Goal: Use online tool/utility: Utilize a website feature to perform a specific function

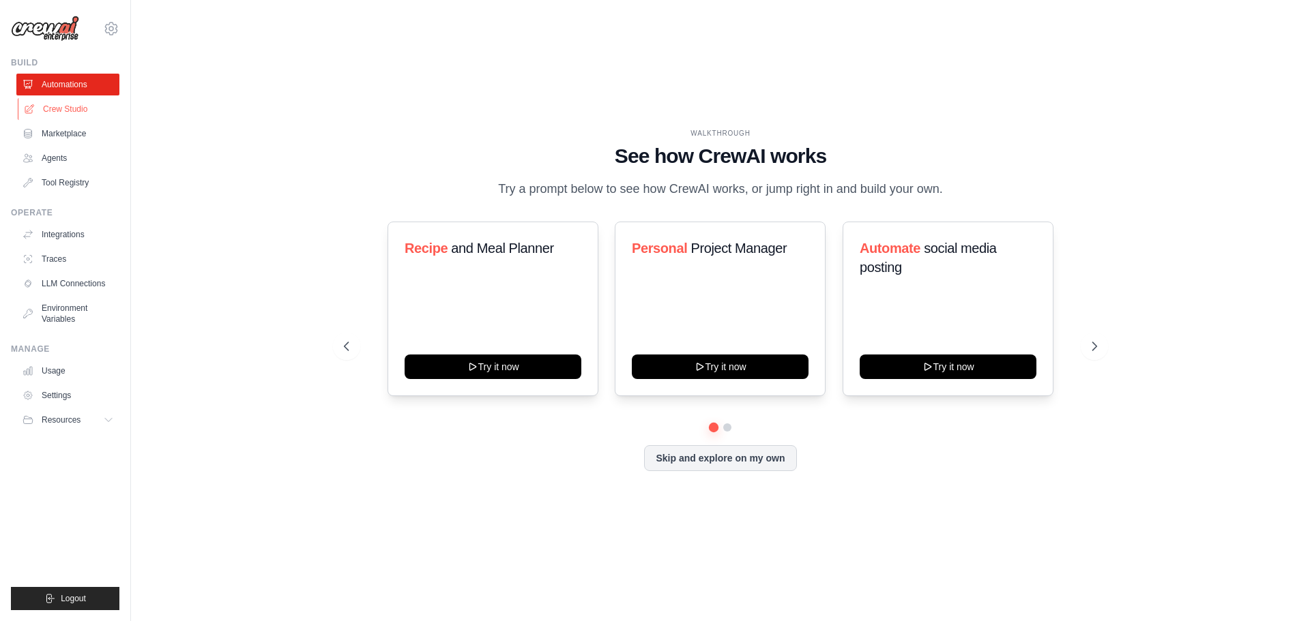
click at [74, 115] on link "Crew Studio" at bounding box center [69, 109] width 103 height 22
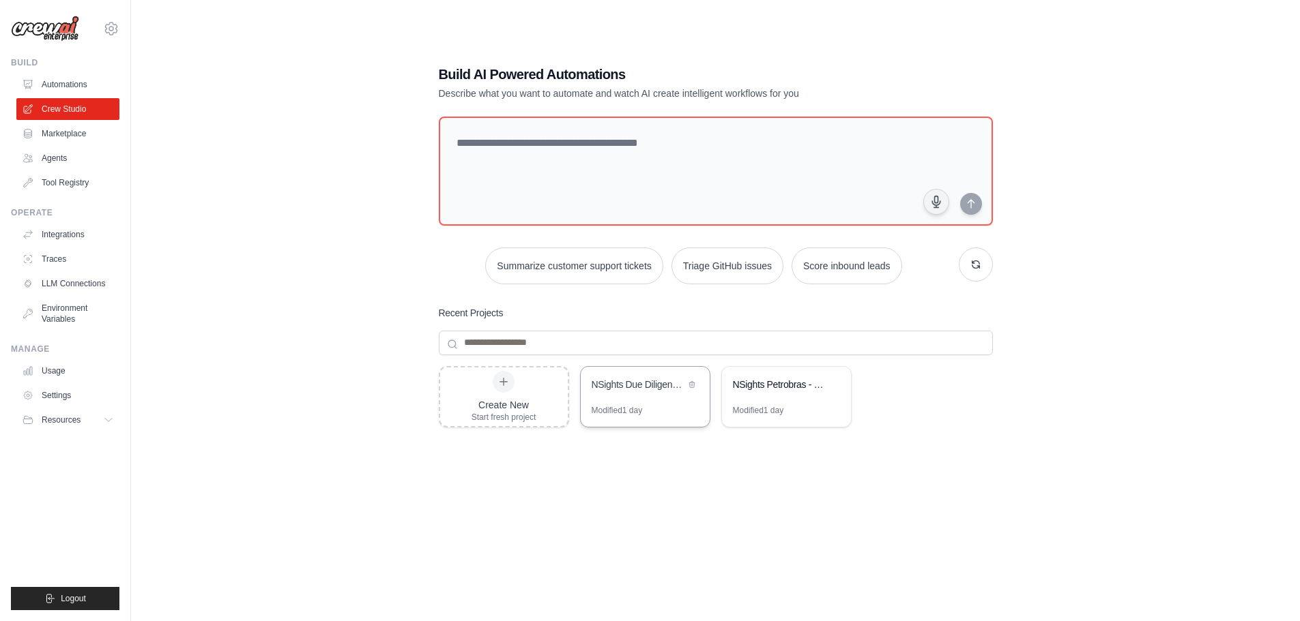
click at [626, 405] on div "Modified 1 day" at bounding box center [616, 410] width 51 height 11
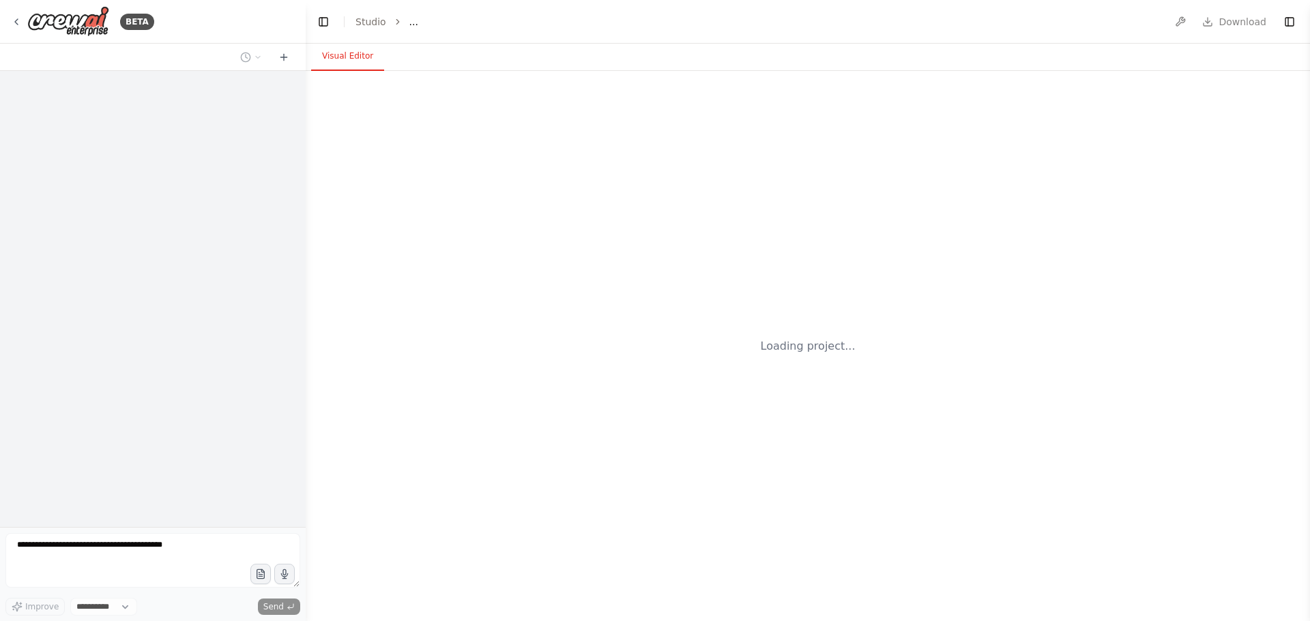
select select "****"
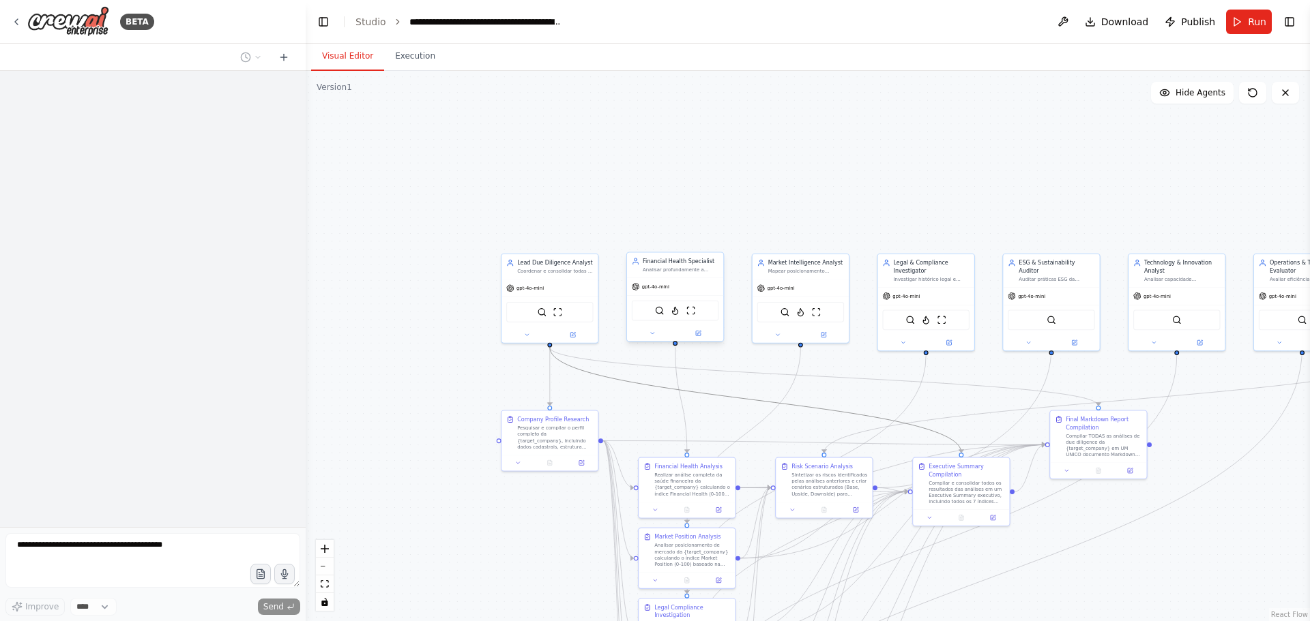
drag, startPoint x: 736, startPoint y: 400, endPoint x: 662, endPoint y: 320, distance: 109.1
click at [662, 320] on div ".deletable-edge-delete-btn { width: 20px; height: 20px; border: 0px solid #ffff…" at bounding box center [750, 372] width 576 height 316
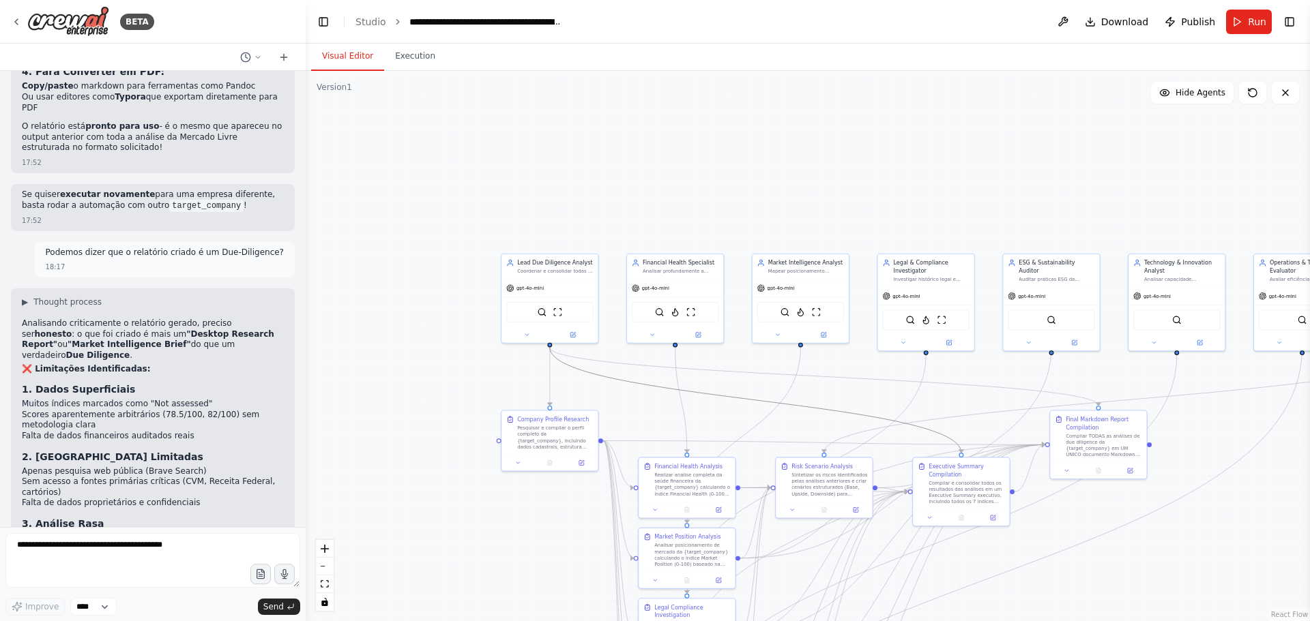
scroll to position [8122, 0]
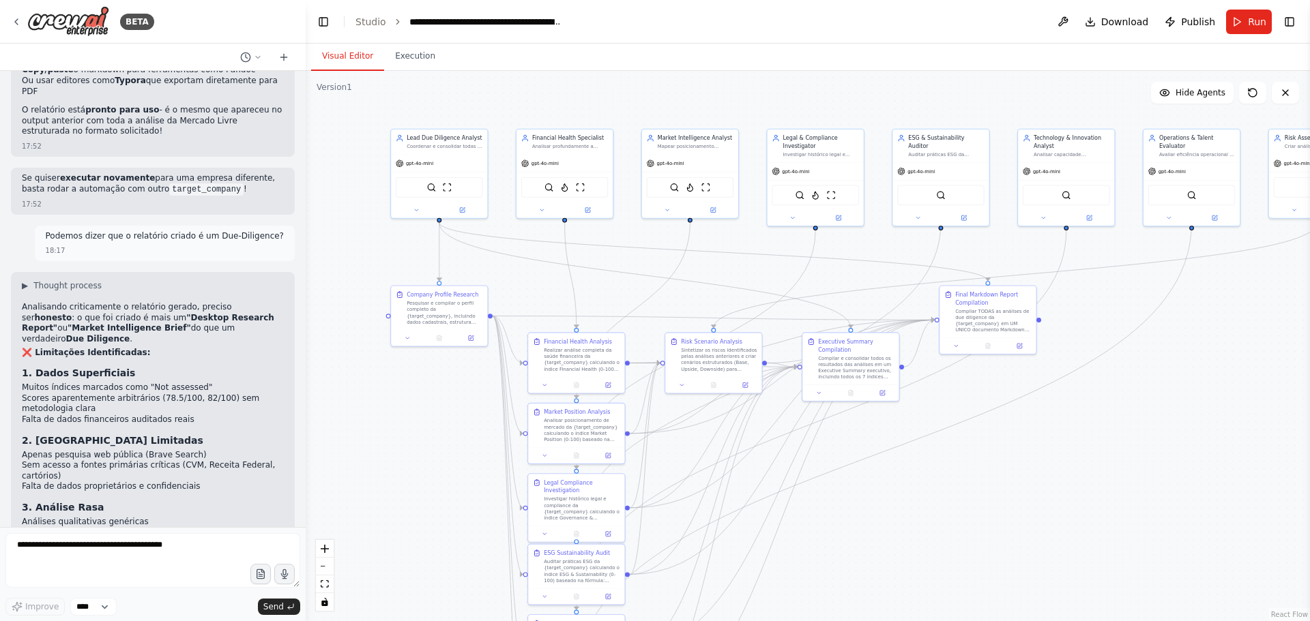
drag, startPoint x: 727, startPoint y: 409, endPoint x: 596, endPoint y: 276, distance: 186.7
click at [596, 276] on div ".deletable-edge-delete-btn { width: 20px; height: 20px; border: 0px solid #ffff…" at bounding box center [808, 346] width 1004 height 551
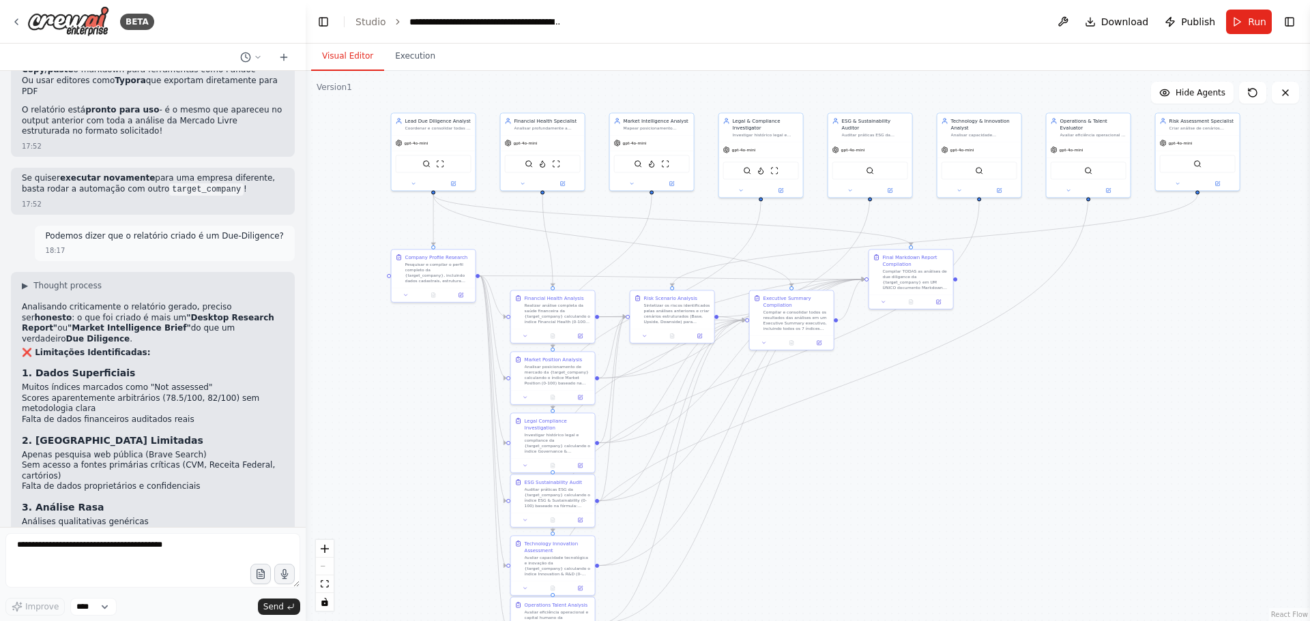
drag, startPoint x: 601, startPoint y: 290, endPoint x: 596, endPoint y: 262, distance: 28.5
click at [596, 262] on div ".deletable-edge-delete-btn { width: 20px; height: 20px; border: 0px solid #ffff…" at bounding box center [808, 346] width 1004 height 551
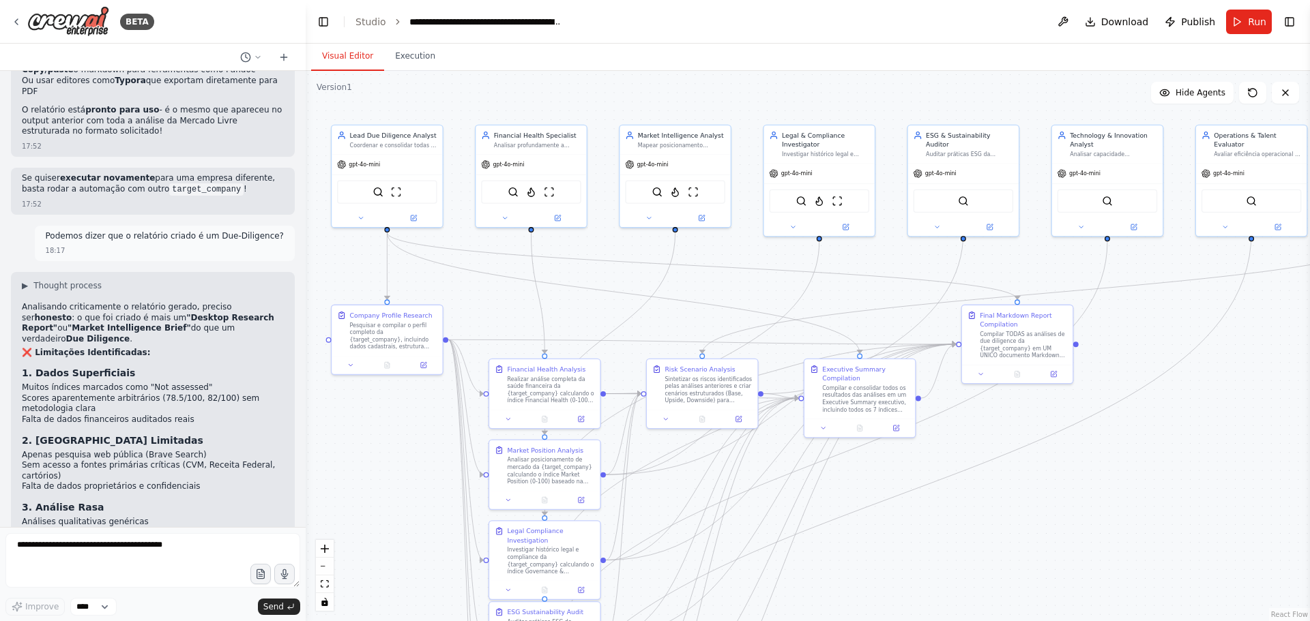
drag, startPoint x: 597, startPoint y: 274, endPoint x: 598, endPoint y: 332, distance: 57.3
click at [598, 332] on div ".deletable-edge-delete-btn { width: 20px; height: 20px; border: 0px solid #ffff…" at bounding box center [808, 346] width 1004 height 551
